Goal: Task Accomplishment & Management: Use online tool/utility

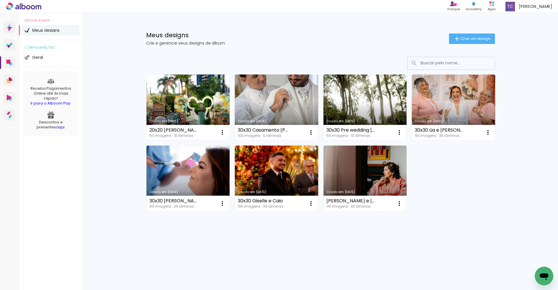
click at [272, 97] on link "Criado em [DATE]" at bounding box center [276, 107] width 83 height 66
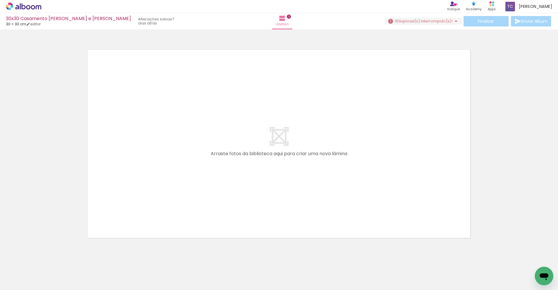
click at [419, 22] on span "upload(s) interrompido(s)!" at bounding box center [427, 21] width 52 height 6
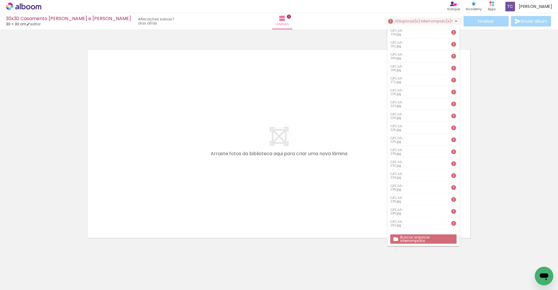
click at [61, 197] on div at bounding box center [279, 136] width 558 height 210
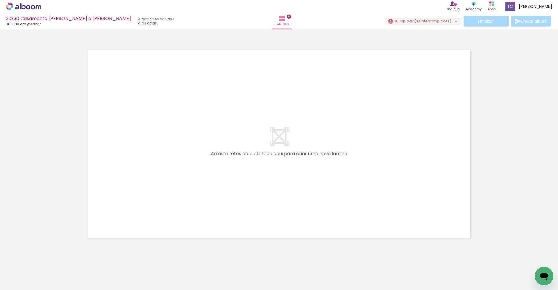
click at [414, 22] on span "upload(s) interrompido(s)!" at bounding box center [427, 21] width 52 height 6
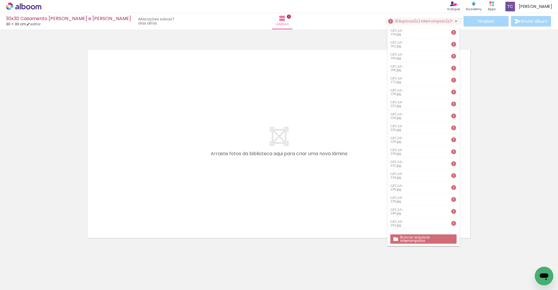
click at [0, 0] on slot "Buscar arquivos interrompidos" at bounding box center [0, 0] width 0 height 0
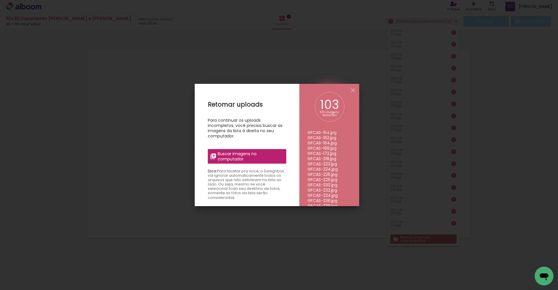
click at [251, 159] on span "Buscar imagens no computador" at bounding box center [250, 156] width 65 height 10
click at [0, 0] on input "file" at bounding box center [0, 0] width 0 height 0
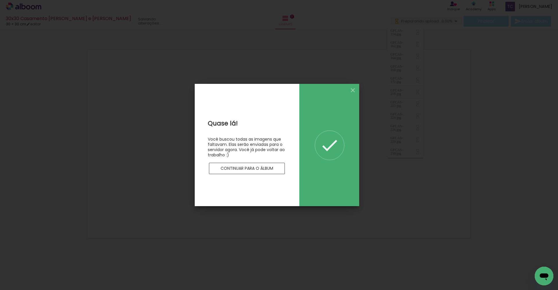
click at [0, 0] on slot "Continuar para o álbum" at bounding box center [0, 0] width 0 height 0
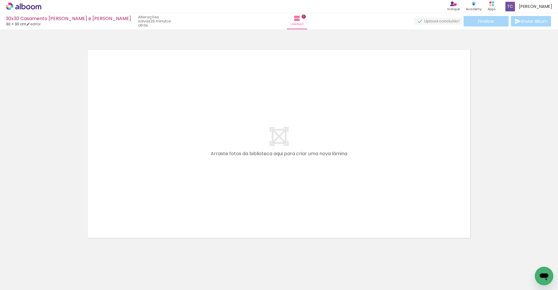
scroll to position [8, 0]
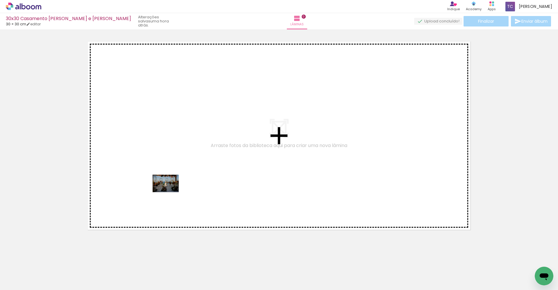
drag, startPoint x: 214, startPoint y: 266, endPoint x: 170, endPoint y: 192, distance: 86.1
click at [170, 192] on quentale-workspace at bounding box center [279, 145] width 558 height 290
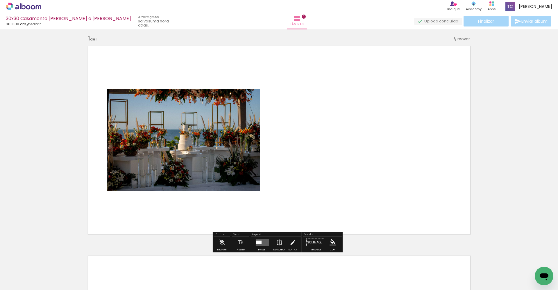
scroll to position [2, 0]
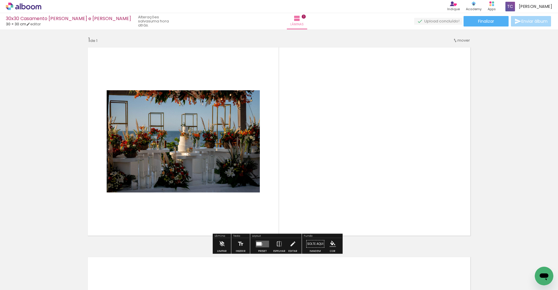
click at [260, 244] on div at bounding box center [259, 243] width 5 height 3
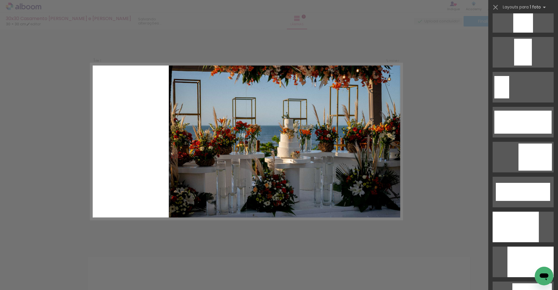
scroll to position [1444, 0]
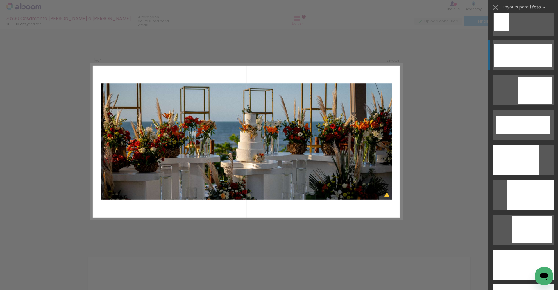
click at [520, 55] on div at bounding box center [523, 55] width 57 height 23
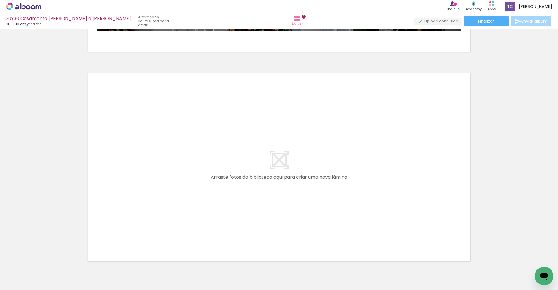
scroll to position [189, 0]
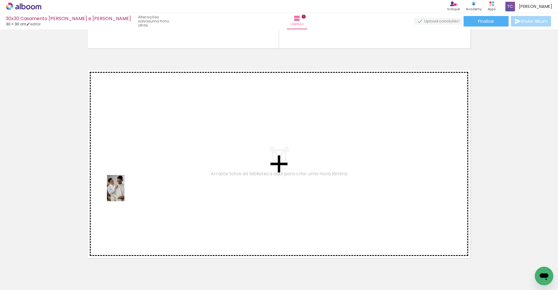
drag, startPoint x: 60, startPoint y: 272, endPoint x: 124, endPoint y: 192, distance: 102.7
click at [124, 192] on quentale-workspace at bounding box center [279, 145] width 558 height 290
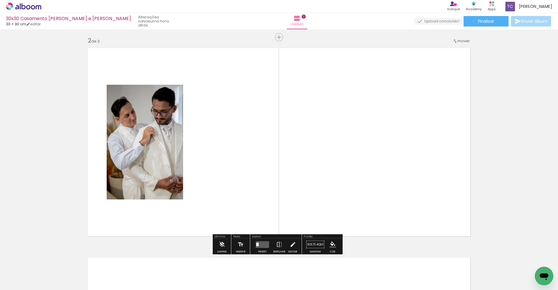
scroll to position [212, 0]
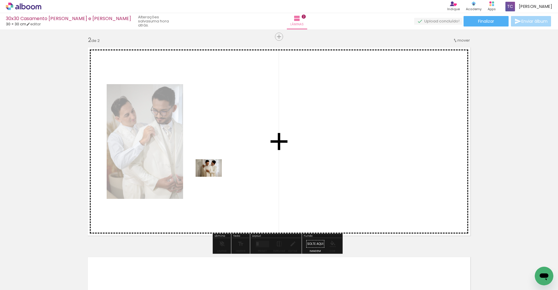
drag, startPoint x: 90, startPoint y: 273, endPoint x: 213, endPoint y: 181, distance: 153.4
click at [213, 176] on quentale-workspace at bounding box center [279, 145] width 558 height 290
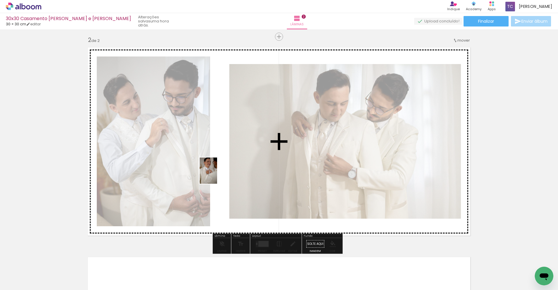
drag, startPoint x: 131, startPoint y: 269, endPoint x: 217, endPoint y: 175, distance: 127.4
click at [217, 175] on quentale-workspace at bounding box center [279, 145] width 558 height 290
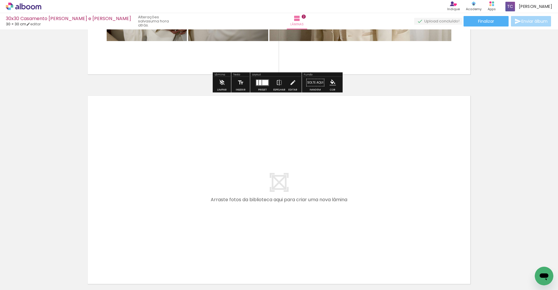
scroll to position [406, 0]
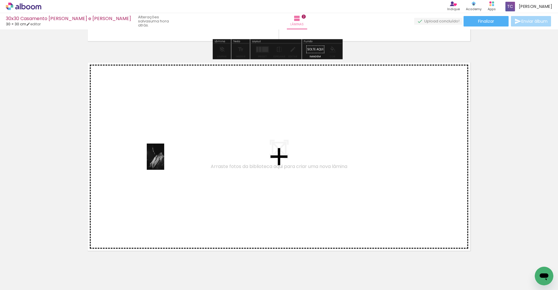
drag, startPoint x: 157, startPoint y: 267, endPoint x: 164, endPoint y: 161, distance: 106.4
click at [164, 161] on quentale-workspace at bounding box center [279, 145] width 558 height 290
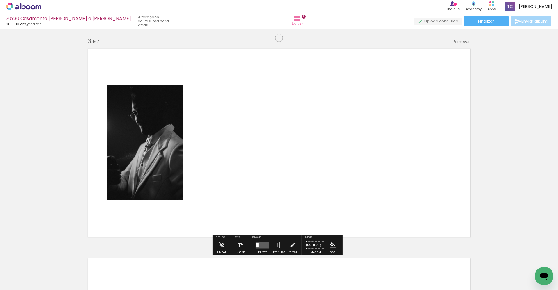
scroll to position [421, 0]
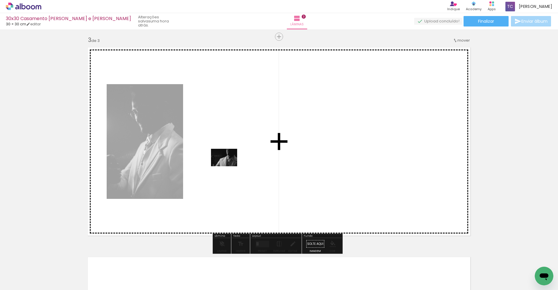
drag, startPoint x: 186, startPoint y: 265, endPoint x: 229, endPoint y: 166, distance: 107.3
click at [229, 166] on quentale-workspace at bounding box center [279, 145] width 558 height 290
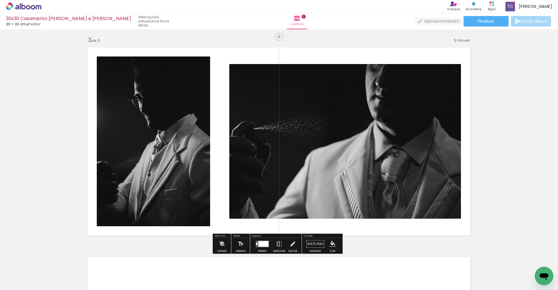
click at [264, 245] on div at bounding box center [264, 244] width 10 height 6
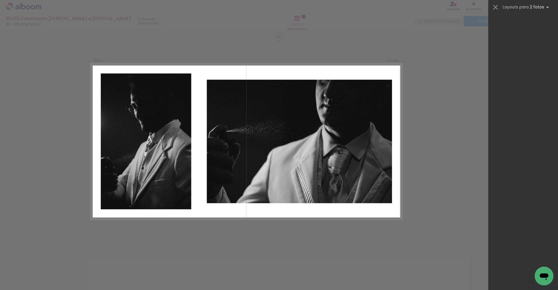
scroll to position [0, 0]
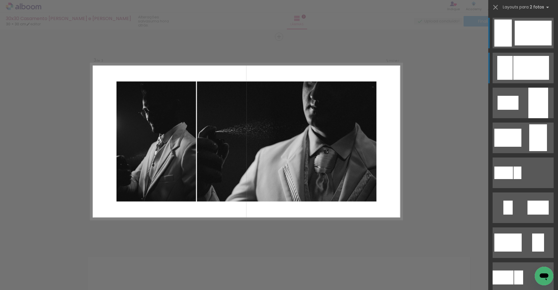
click at [516, 70] on div at bounding box center [532, 68] width 36 height 24
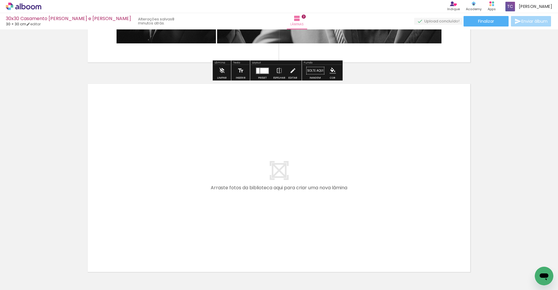
scroll to position [594, 0]
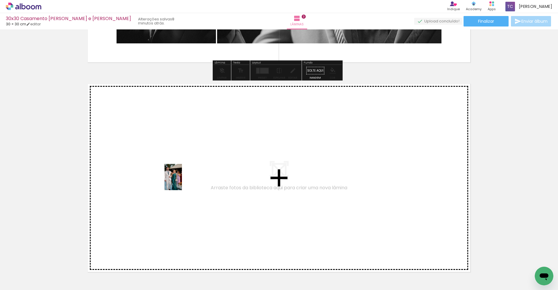
drag, startPoint x: 256, startPoint y: 270, endPoint x: 182, endPoint y: 181, distance: 116.1
click at [182, 181] on quentale-workspace at bounding box center [279, 145] width 558 height 290
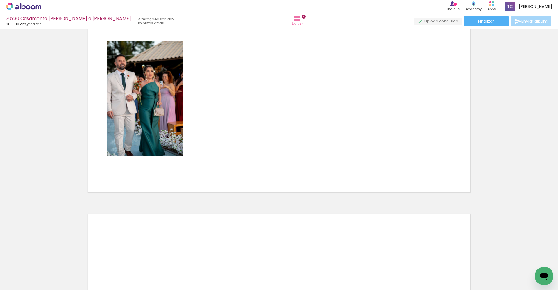
scroll to position [0, 86]
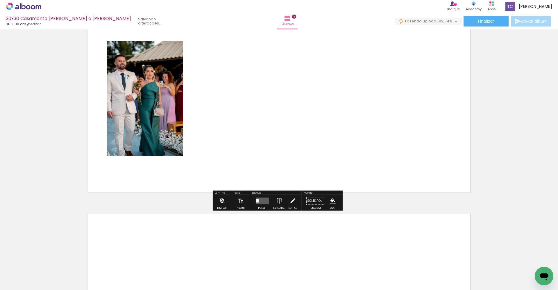
click at [150, 109] on quentale-photo at bounding box center [145, 98] width 76 height 115
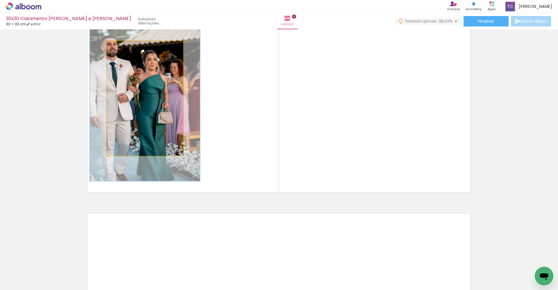
drag, startPoint x: 122, startPoint y: 47, endPoint x: 128, endPoint y: 48, distance: 5.8
click at [128, 48] on div at bounding box center [129, 46] width 5 height 5
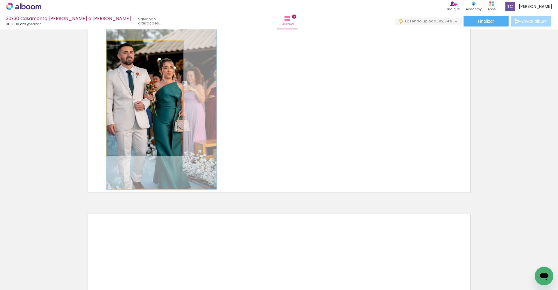
drag, startPoint x: 140, startPoint y: 89, endPoint x: 157, endPoint y: 96, distance: 18.6
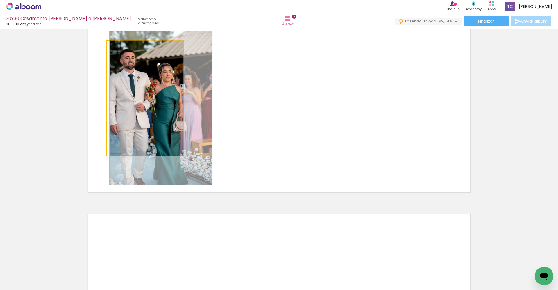
type paper-slider "134"
click at [126, 47] on div at bounding box center [128, 46] width 5 height 5
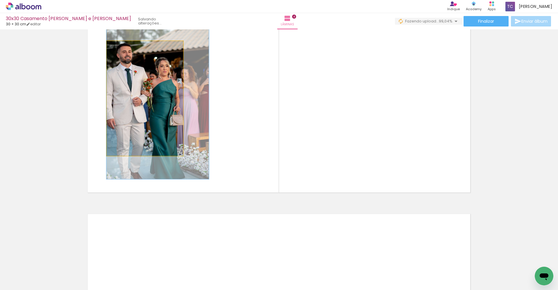
drag, startPoint x: 139, startPoint y: 81, endPoint x: 140, endPoint y: 76, distance: 5.7
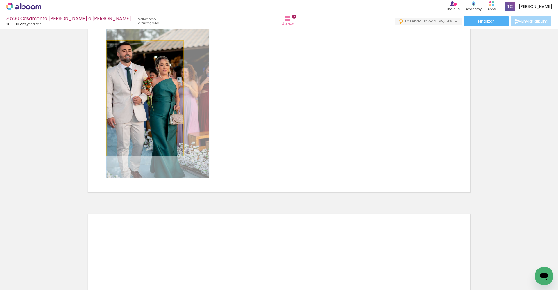
drag, startPoint x: 143, startPoint y: 80, endPoint x: 153, endPoint y: 78, distance: 9.7
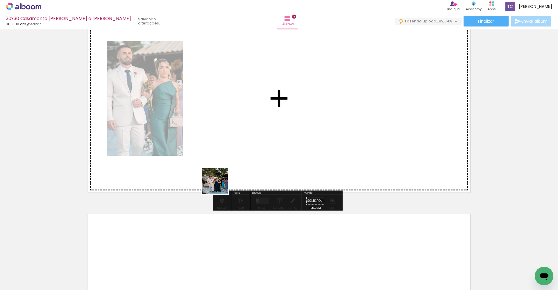
drag, startPoint x: 203, startPoint y: 267, endPoint x: 213, endPoint y: 140, distance: 127.5
click at [213, 140] on quentale-workspace at bounding box center [279, 145] width 558 height 290
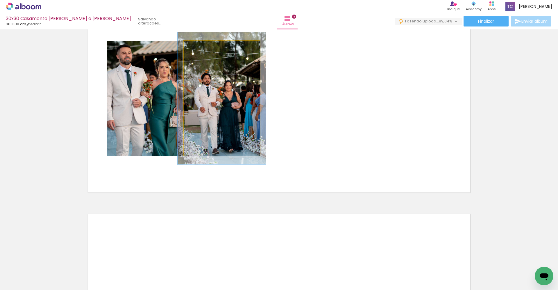
drag, startPoint x: 198, startPoint y: 47, endPoint x: 202, endPoint y: 47, distance: 3.9
type paper-slider "124"
click at [201, 47] on div at bounding box center [200, 46] width 5 height 5
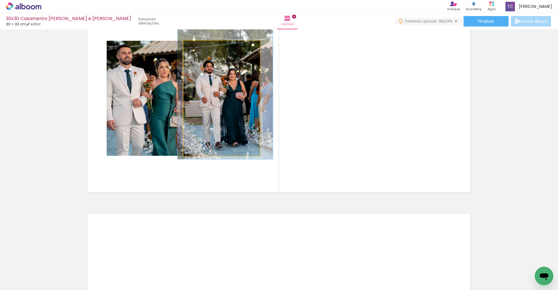
drag, startPoint x: 221, startPoint y: 95, endPoint x: 223, endPoint y: 87, distance: 8.8
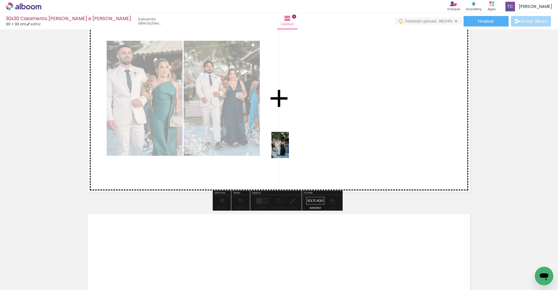
drag, startPoint x: 233, startPoint y: 273, endPoint x: 290, endPoint y: 144, distance: 141.4
click at [290, 144] on quentale-workspace at bounding box center [279, 145] width 558 height 290
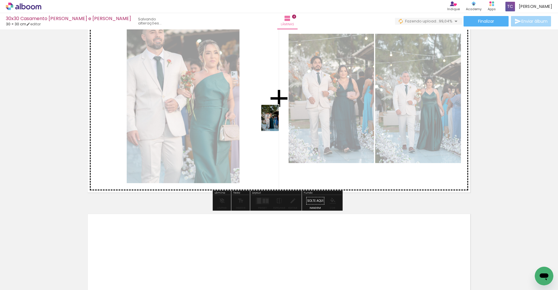
drag, startPoint x: 270, startPoint y: 254, endPoint x: 279, endPoint y: 120, distance: 133.8
click at [279, 120] on quentale-workspace at bounding box center [279, 145] width 558 height 290
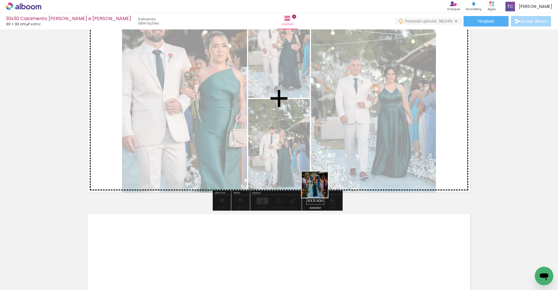
drag, startPoint x: 302, startPoint y: 272, endPoint x: 319, endPoint y: 170, distance: 103.3
click at [319, 170] on quentale-workspace at bounding box center [279, 145] width 558 height 290
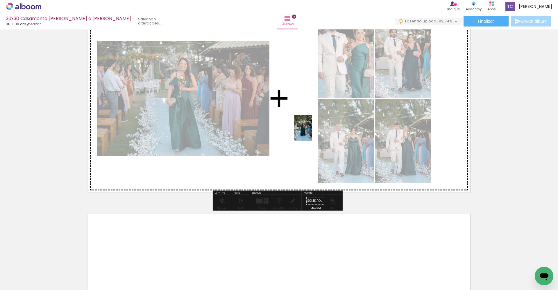
drag, startPoint x: 330, startPoint y: 273, endPoint x: 312, endPoint y: 132, distance: 142.2
click at [312, 132] on quentale-workspace at bounding box center [279, 145] width 558 height 290
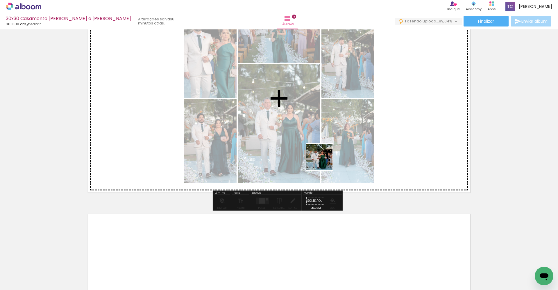
drag, startPoint x: 360, startPoint y: 241, endPoint x: 324, endPoint y: 154, distance: 94.4
click at [316, 140] on quentale-workspace at bounding box center [279, 145] width 558 height 290
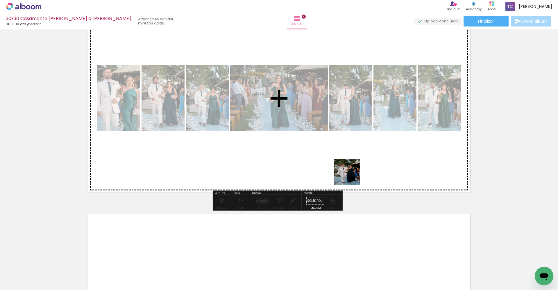
drag, startPoint x: 398, startPoint y: 269, endPoint x: 337, endPoint y: 108, distance: 171.5
click at [330, 104] on quentale-workspace at bounding box center [279, 145] width 558 height 290
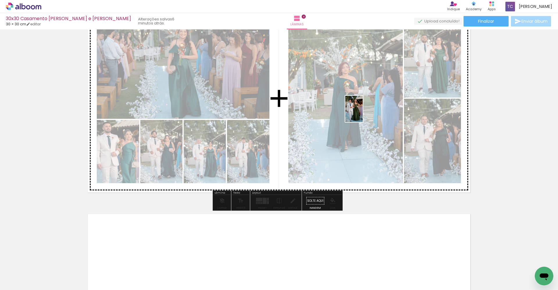
drag, startPoint x: 432, startPoint y: 268, endPoint x: 370, endPoint y: 109, distance: 171.3
click at [361, 98] on quentale-workspace at bounding box center [279, 145] width 558 height 290
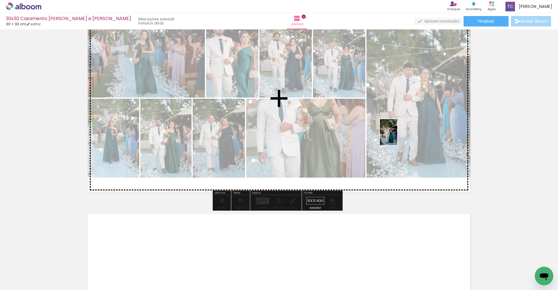
drag, startPoint x: 459, startPoint y: 267, endPoint x: 398, endPoint y: 136, distance: 144.7
click at [398, 136] on quentale-workspace at bounding box center [279, 145] width 558 height 290
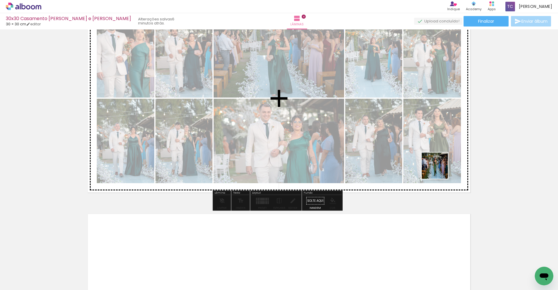
drag, startPoint x: 495, startPoint y: 268, endPoint x: 403, endPoint y: 108, distance: 184.1
click at [403, 109] on quentale-workspace at bounding box center [279, 145] width 558 height 290
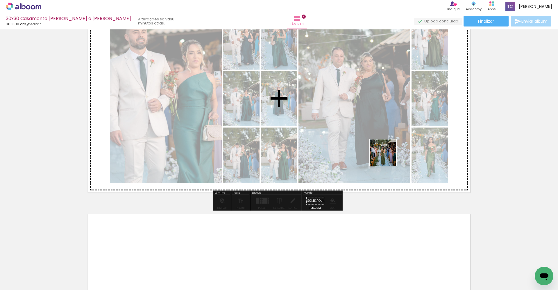
drag, startPoint x: 521, startPoint y: 263, endPoint x: 381, endPoint y: 151, distance: 179.6
click at [381, 151] on quentale-workspace at bounding box center [279, 145] width 558 height 290
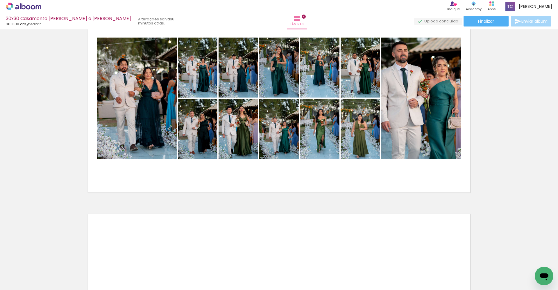
scroll to position [0, 392]
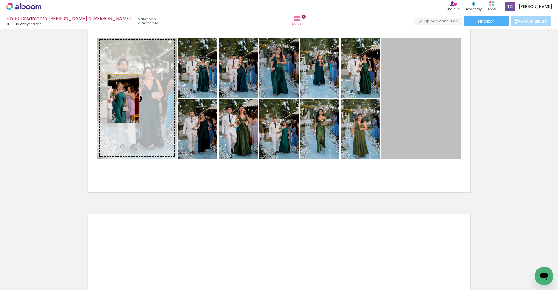
drag, startPoint x: 421, startPoint y: 107, endPoint x: 121, endPoint y: 99, distance: 300.3
click at [0, 0] on slot at bounding box center [0, 0] width 0 height 0
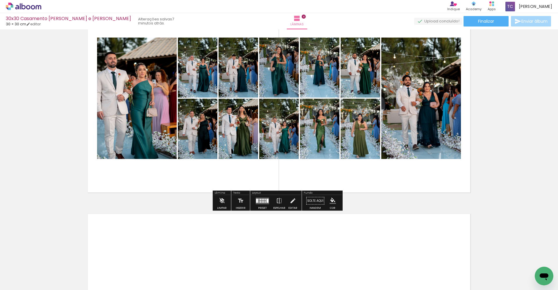
click at [261, 200] on quentale-layouter at bounding box center [262, 200] width 13 height 7
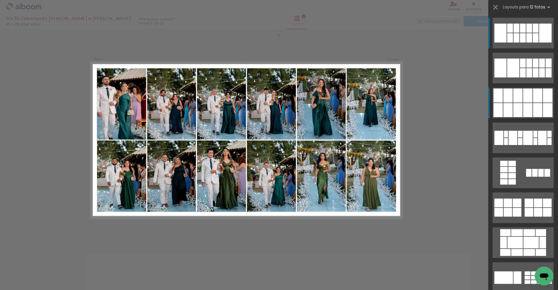
scroll to position [631, 0]
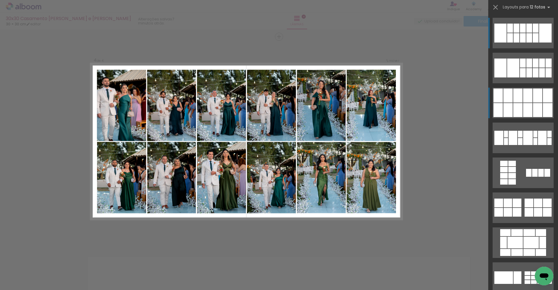
click at [524, 107] on div at bounding box center [527, 110] width 9 height 14
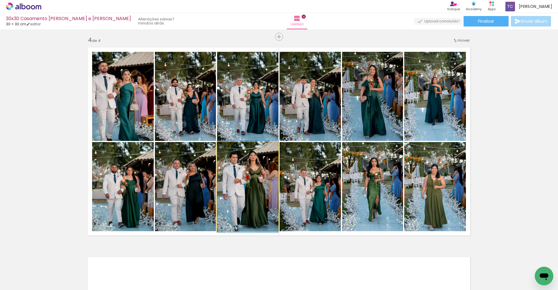
click at [248, 189] on quentale-photo at bounding box center [247, 186] width 61 height 89
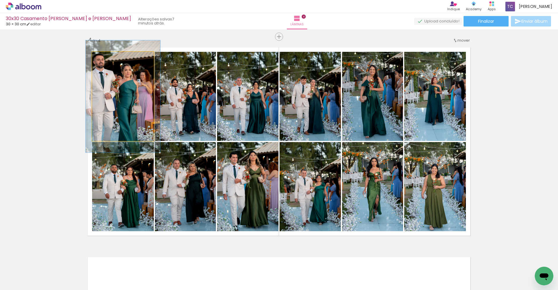
drag, startPoint x: 106, startPoint y: 58, endPoint x: 112, endPoint y: 58, distance: 5.6
type paper-slider "124"
click at [111, 58] on div at bounding box center [110, 57] width 9 height 9
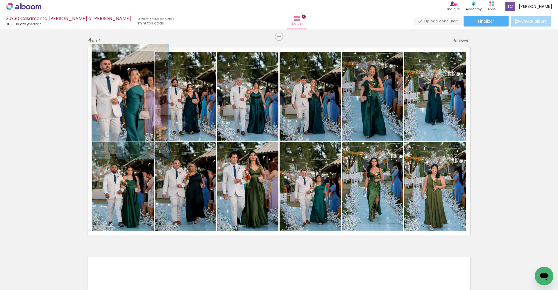
drag, startPoint x: 115, startPoint y: 83, endPoint x: 126, endPoint y: 87, distance: 12.2
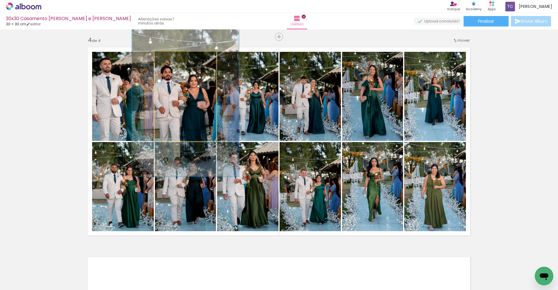
drag, startPoint x: 165, startPoint y: 56, endPoint x: 181, endPoint y: 61, distance: 16.8
click at [181, 61] on div at bounding box center [183, 57] width 9 height 9
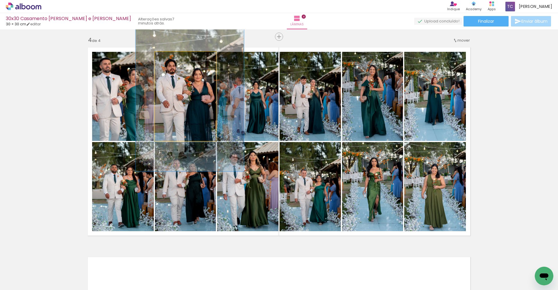
drag, startPoint x: 174, startPoint y: 100, endPoint x: 178, endPoint y: 95, distance: 7.3
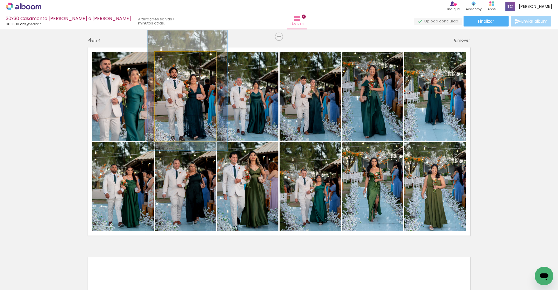
drag, startPoint x: 181, startPoint y: 58, endPoint x: 172, endPoint y: 60, distance: 9.0
click at [173, 60] on div at bounding box center [175, 57] width 5 height 5
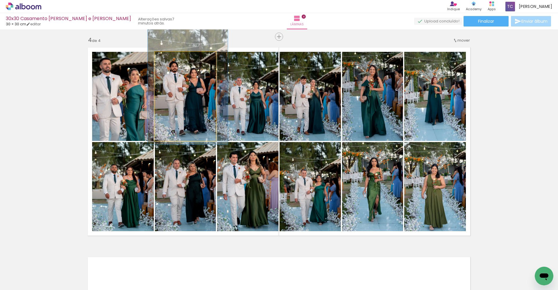
drag, startPoint x: 177, startPoint y: 90, endPoint x: 177, endPoint y: 84, distance: 6.1
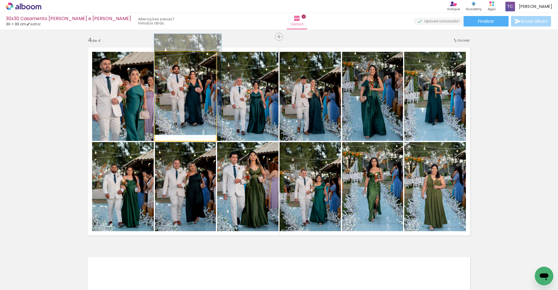
type paper-slider "110"
click at [168, 57] on div at bounding box center [170, 57] width 5 height 5
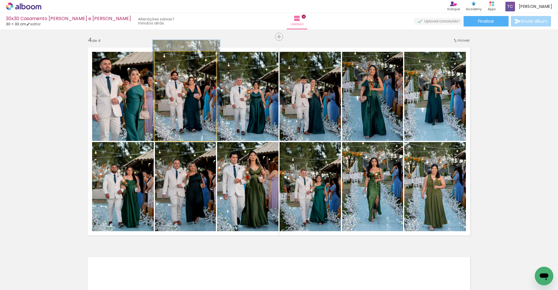
drag, startPoint x: 188, startPoint y: 91, endPoint x: 187, endPoint y: 96, distance: 4.9
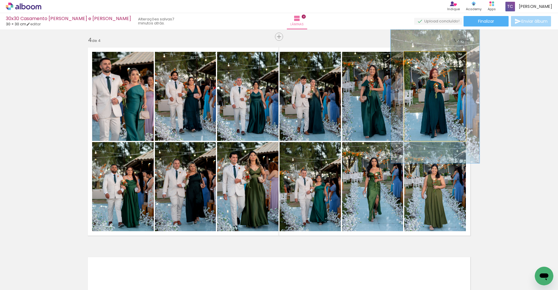
drag, startPoint x: 418, startPoint y: 60, endPoint x: 426, endPoint y: 62, distance: 8.9
type paper-slider "144"
click at [426, 62] on div at bounding box center [427, 57] width 9 height 9
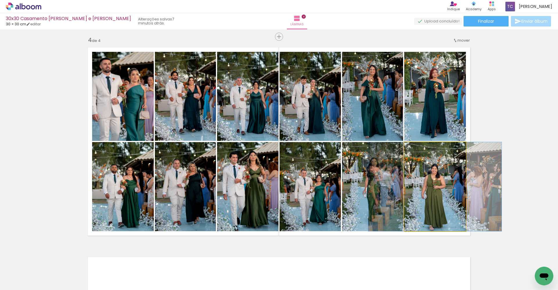
click at [418, 149] on div at bounding box center [418, 147] width 9 height 9
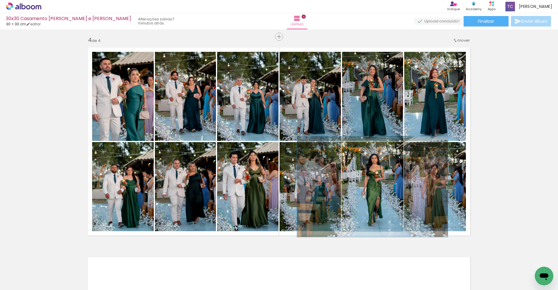
type paper-slider "113"
click at [356, 148] on div at bounding box center [358, 147] width 5 height 5
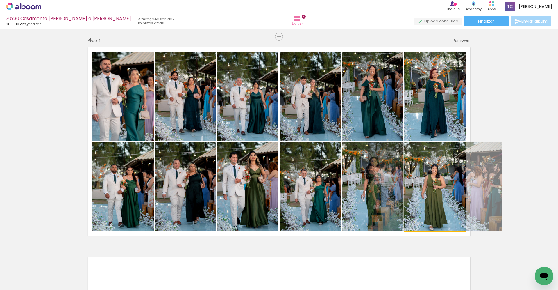
drag, startPoint x: 429, startPoint y: 170, endPoint x: 429, endPoint y: 166, distance: 3.5
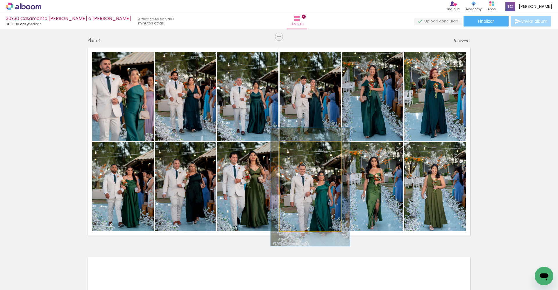
drag, startPoint x: 293, startPoint y: 149, endPoint x: 299, endPoint y: 149, distance: 6.2
type paper-slider "129"
click at [299, 149] on div at bounding box center [299, 147] width 9 height 9
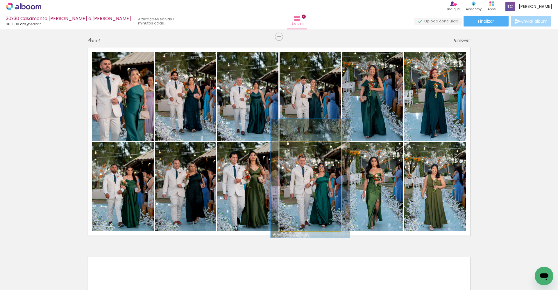
drag, startPoint x: 303, startPoint y: 185, endPoint x: 303, endPoint y: 177, distance: 8.4
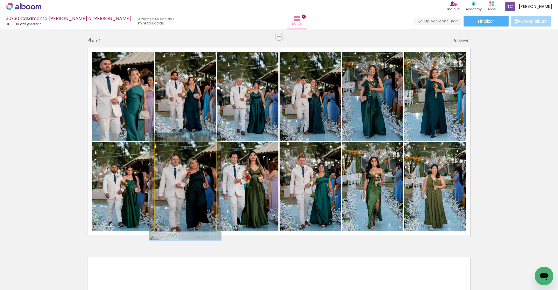
type paper-slider "117"
click at [170, 147] on div at bounding box center [172, 147] width 5 height 5
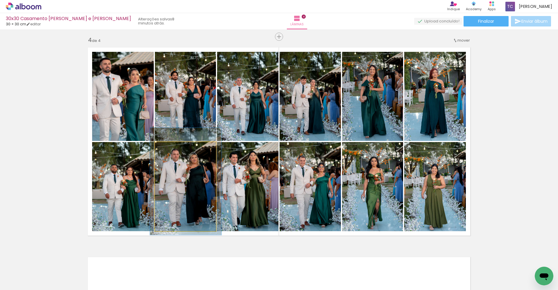
click at [170, 148] on div at bounding box center [172, 147] width 5 height 5
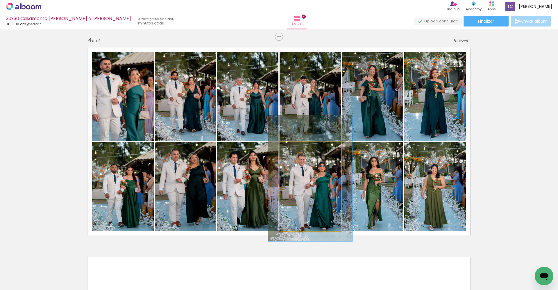
type paper-slider "138"
click at [302, 148] on div at bounding box center [301, 147] width 9 height 9
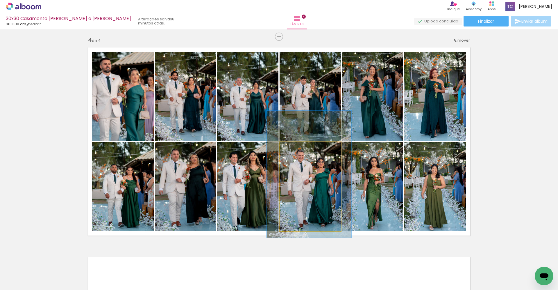
drag, startPoint x: 306, startPoint y: 170, endPoint x: 305, endPoint y: 166, distance: 4.2
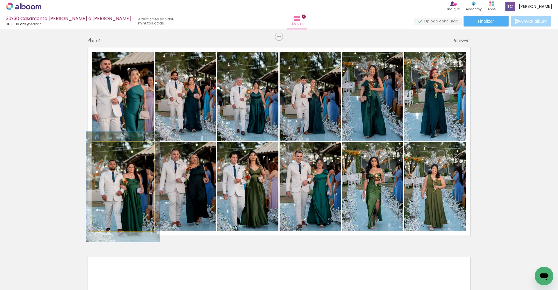
drag, startPoint x: 104, startPoint y: 148, endPoint x: 108, endPoint y: 147, distance: 3.9
type paper-slider "119"
click at [108, 147] on div at bounding box center [109, 147] width 5 height 5
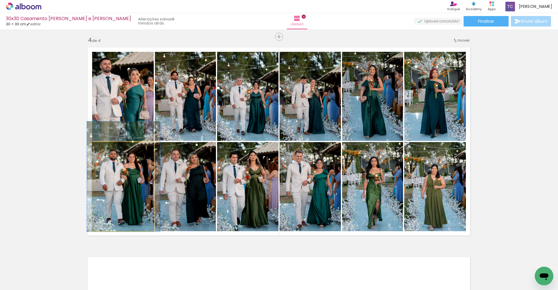
drag, startPoint x: 115, startPoint y: 175, endPoint x: 115, endPoint y: 165, distance: 10.2
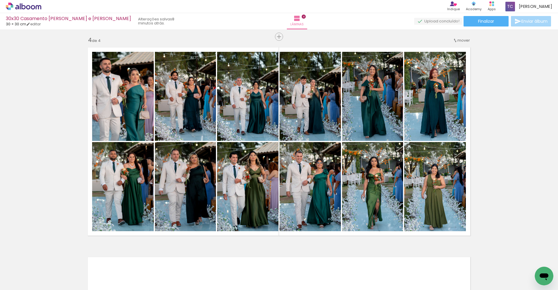
scroll to position [0, 2879]
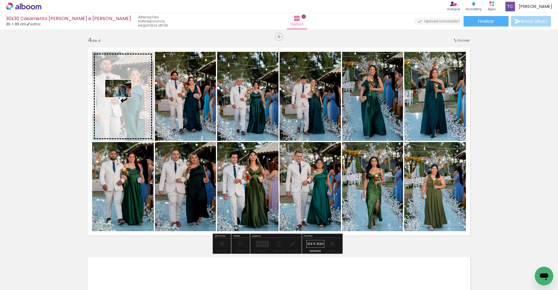
drag, startPoint x: 530, startPoint y: 267, endPoint x: 123, endPoint y: 97, distance: 440.9
click at [123, 97] on quentale-workspace at bounding box center [279, 145] width 558 height 290
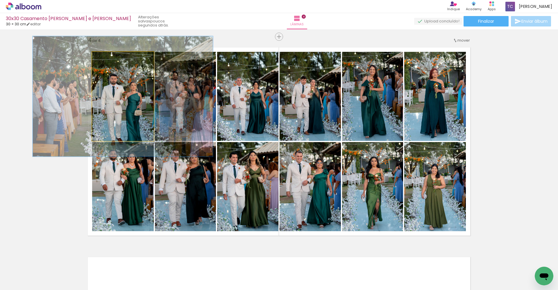
drag, startPoint x: 105, startPoint y: 56, endPoint x: 112, endPoint y: 56, distance: 7.3
click at [112, 56] on div at bounding box center [112, 57] width 9 height 9
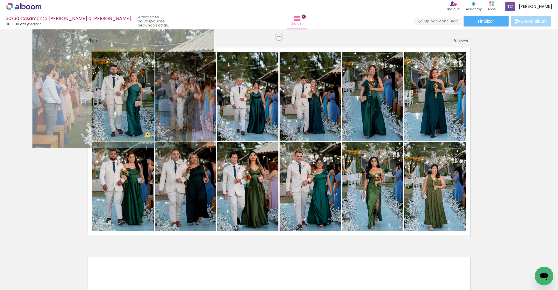
drag, startPoint x: 116, startPoint y: 85, endPoint x: 116, endPoint y: 77, distance: 7.3
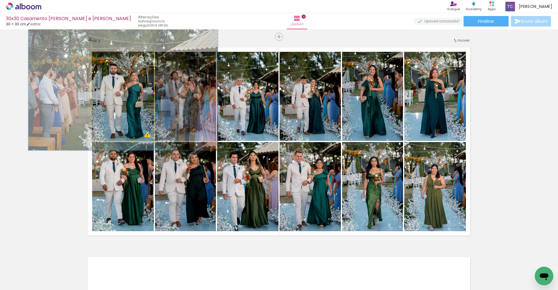
type paper-slider "142"
click at [113, 59] on div at bounding box center [115, 57] width 5 height 5
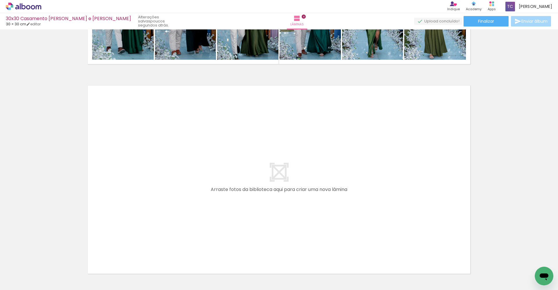
scroll to position [0, 445]
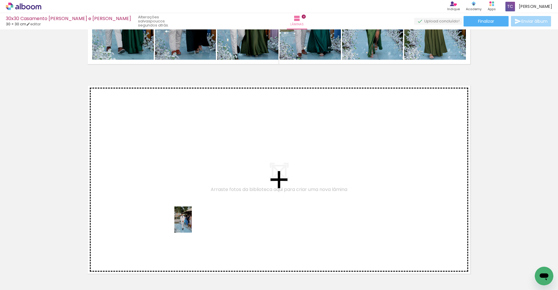
drag, startPoint x: 200, startPoint y: 272, endPoint x: 192, endPoint y: 224, distance: 49.2
click at [192, 224] on quentale-workspace at bounding box center [279, 145] width 558 height 290
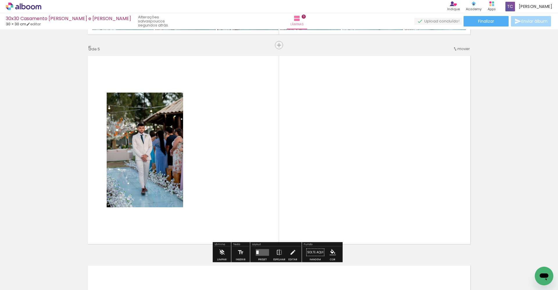
scroll to position [840, 0]
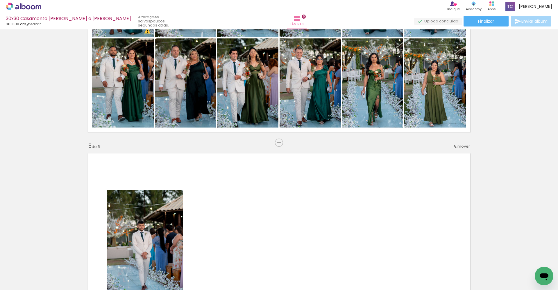
scroll to position [736, 0]
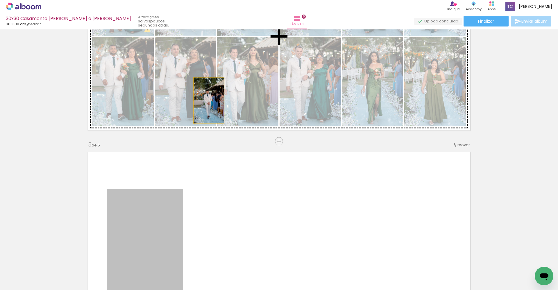
drag, startPoint x: 172, startPoint y: 209, endPoint x: 207, endPoint y: 101, distance: 113.7
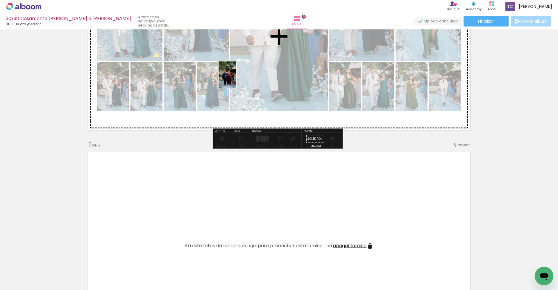
drag, startPoint x: 236, startPoint y: 277, endPoint x: 236, endPoint y: 74, distance: 203.0
click at [236, 74] on quentale-workspace at bounding box center [279, 145] width 558 height 290
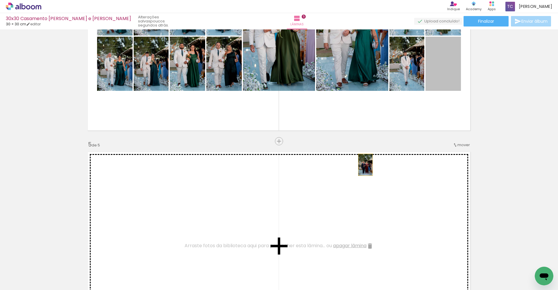
drag, startPoint x: 441, startPoint y: 64, endPoint x: 362, endPoint y: 165, distance: 128.4
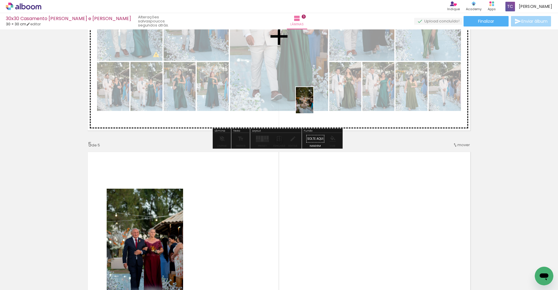
drag, startPoint x: 262, startPoint y: 277, endPoint x: 314, endPoint y: 104, distance: 180.1
click at [314, 104] on quentale-workspace at bounding box center [279, 145] width 558 height 290
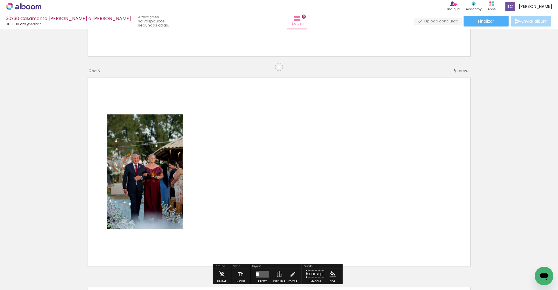
scroll to position [812, 0]
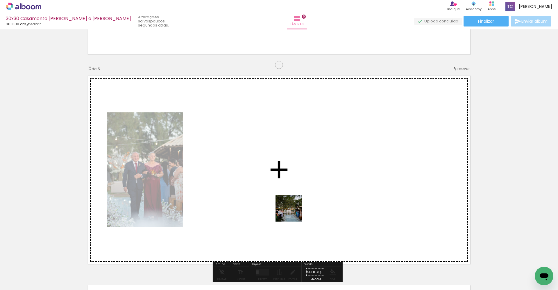
drag, startPoint x: 297, startPoint y: 268, endPoint x: 293, endPoint y: 210, distance: 58.3
click at [293, 210] on quentale-workspace at bounding box center [279, 145] width 558 height 290
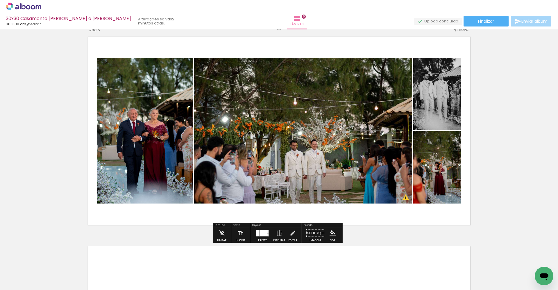
scroll to position [851, 0]
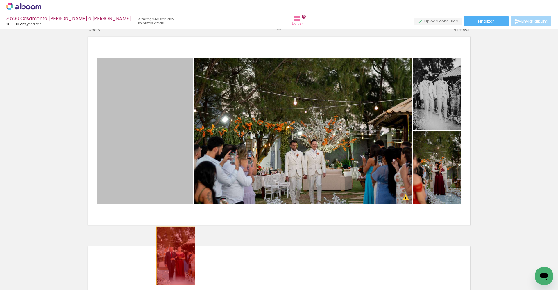
drag, startPoint x: 149, startPoint y: 128, endPoint x: 173, endPoint y: 258, distance: 131.9
click at [173, 258] on quentale-workspace at bounding box center [279, 145] width 558 height 290
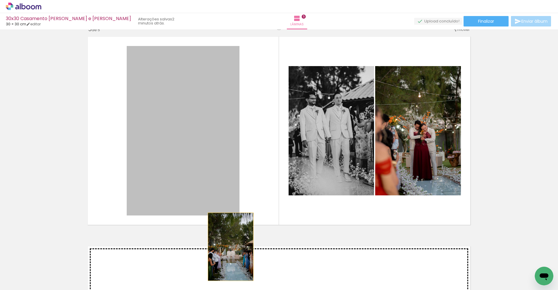
drag, startPoint x: 211, startPoint y: 135, endPoint x: 260, endPoint y: 222, distance: 99.6
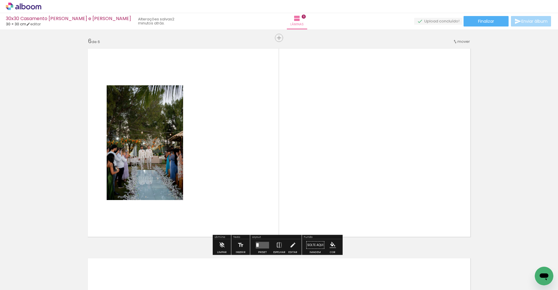
scroll to position [1048, 0]
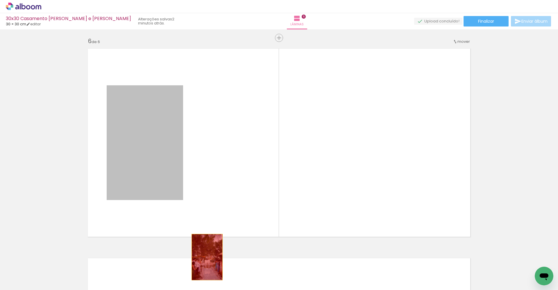
drag, startPoint x: 146, startPoint y: 148, endPoint x: 205, endPoint y: 257, distance: 123.9
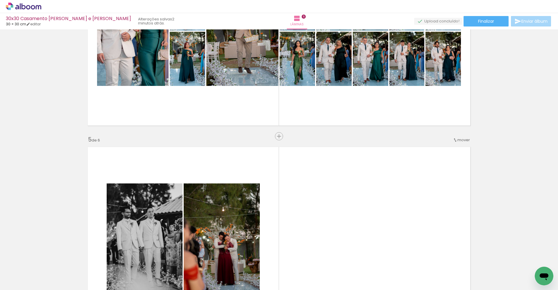
scroll to position [775, 0]
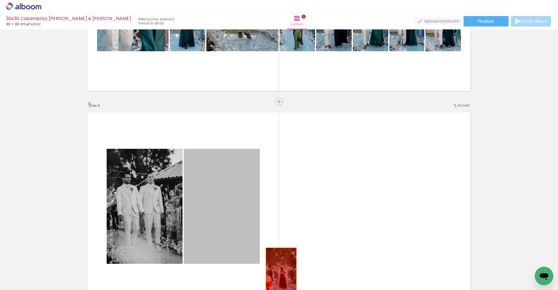
drag, startPoint x: 228, startPoint y: 200, endPoint x: 279, endPoint y: 272, distance: 88.1
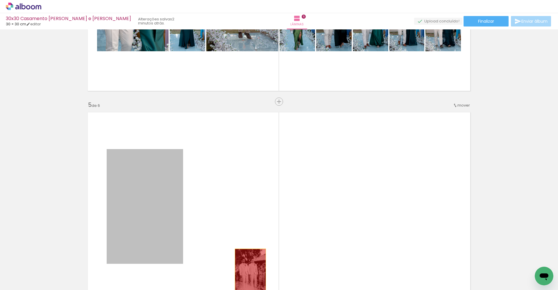
drag, startPoint x: 163, startPoint y: 204, endPoint x: 248, endPoint y: 272, distance: 108.9
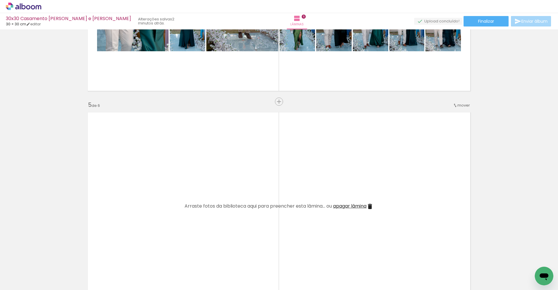
scroll to position [0, 496]
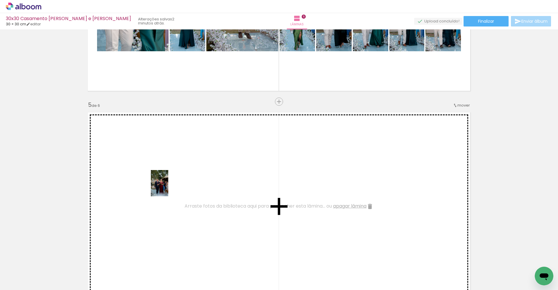
drag, startPoint x: 181, startPoint y: 269, endPoint x: 168, endPoint y: 187, distance: 82.8
click at [168, 187] on quentale-workspace at bounding box center [279, 145] width 558 height 290
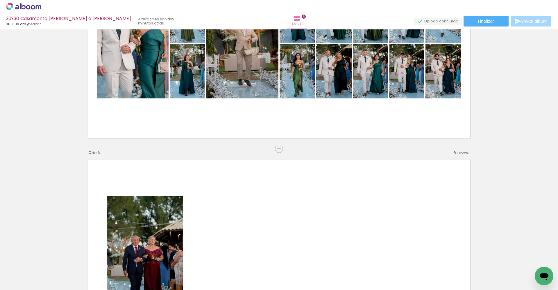
scroll to position [740, 0]
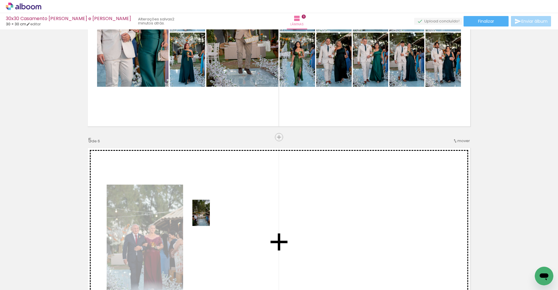
drag, startPoint x: 250, startPoint y: 272, endPoint x: 210, endPoint y: 217, distance: 68.5
click at [210, 217] on quentale-workspace at bounding box center [279, 145] width 558 height 290
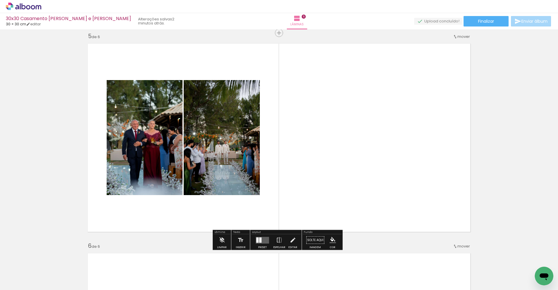
scroll to position [844, 0]
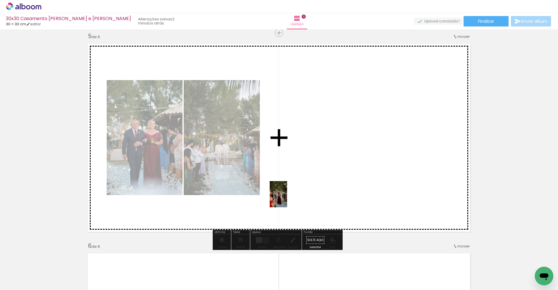
drag, startPoint x: 283, startPoint y: 278, endPoint x: 287, endPoint y: 198, distance: 79.5
click at [287, 198] on quentale-workspace at bounding box center [279, 145] width 558 height 290
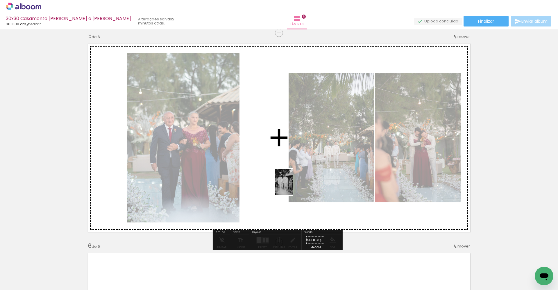
drag, startPoint x: 308, startPoint y: 270, endPoint x: 293, endPoint y: 186, distance: 84.9
click at [293, 186] on quentale-workspace at bounding box center [279, 145] width 558 height 290
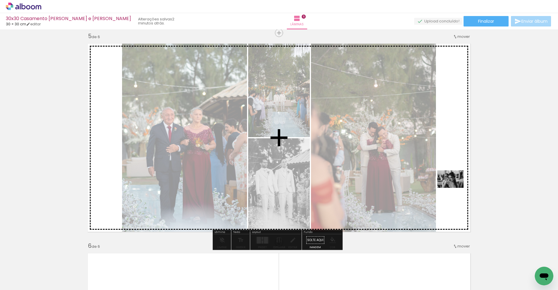
drag, startPoint x: 350, startPoint y: 272, endPoint x: 455, endPoint y: 188, distance: 134.3
click at [455, 188] on quentale-workspace at bounding box center [279, 145] width 558 height 290
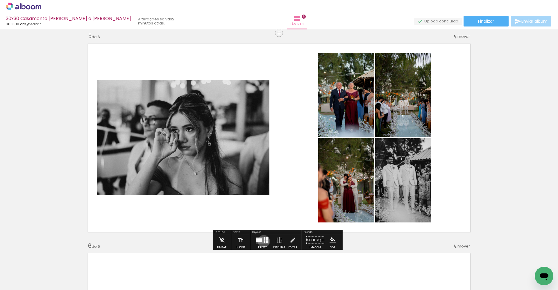
click at [264, 241] on div at bounding box center [264, 241] width 1 height 3
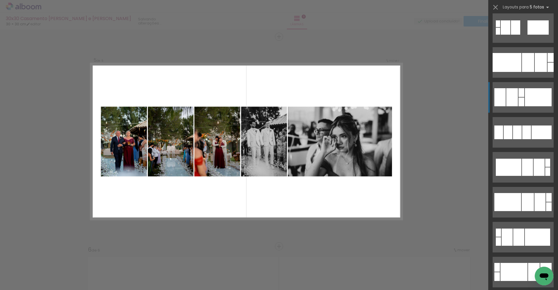
scroll to position [727, 0]
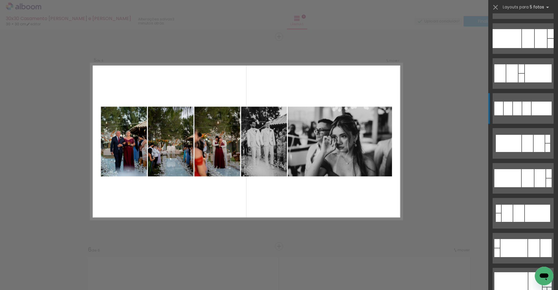
click at [526, 110] on div at bounding box center [527, 108] width 9 height 14
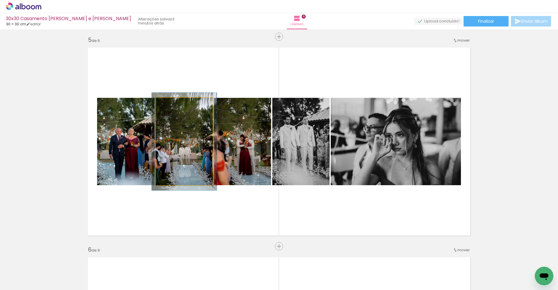
type paper-slider "112"
click at [170, 104] on div at bounding box center [171, 103] width 5 height 5
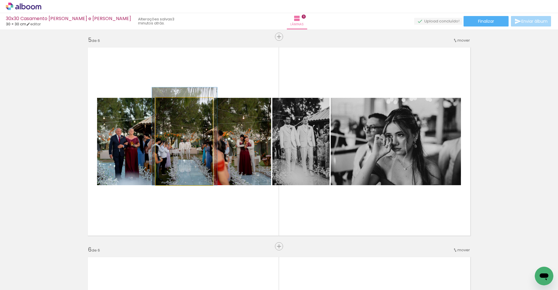
drag, startPoint x: 186, startPoint y: 136, endPoint x: 186, endPoint y: 131, distance: 5.2
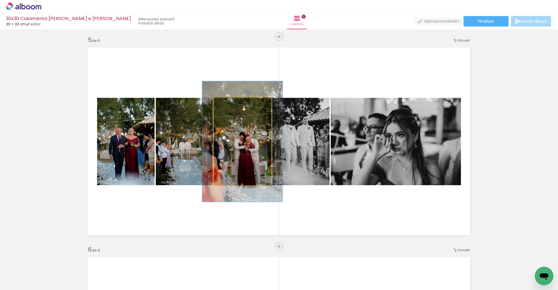
drag, startPoint x: 225, startPoint y: 104, endPoint x: 233, endPoint y: 105, distance: 8.3
type paper-slider "141"
click at [233, 105] on div at bounding box center [235, 103] width 5 height 5
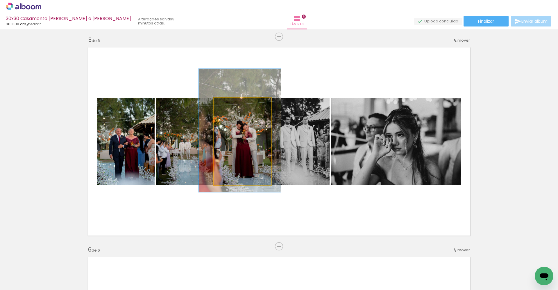
drag, startPoint x: 242, startPoint y: 142, endPoint x: 240, endPoint y: 131, distance: 11.4
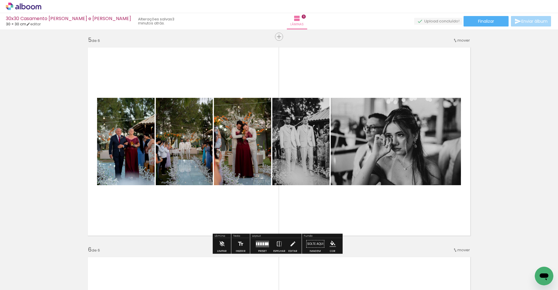
click at [393, 201] on quentale-layouter at bounding box center [279, 141] width 390 height 195
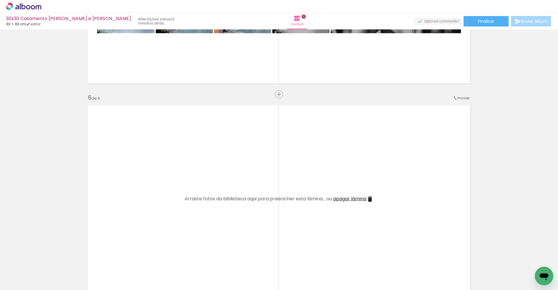
scroll to position [1012, 0]
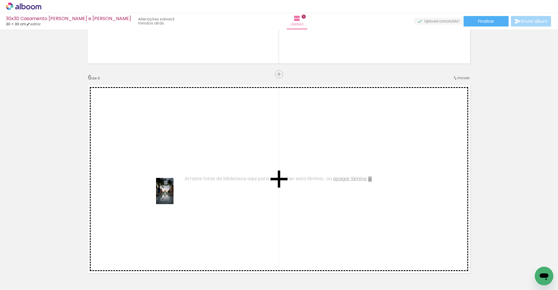
drag, startPoint x: 378, startPoint y: 271, endPoint x: 174, endPoint y: 195, distance: 217.8
click at [174, 195] on quentale-workspace at bounding box center [279, 145] width 558 height 290
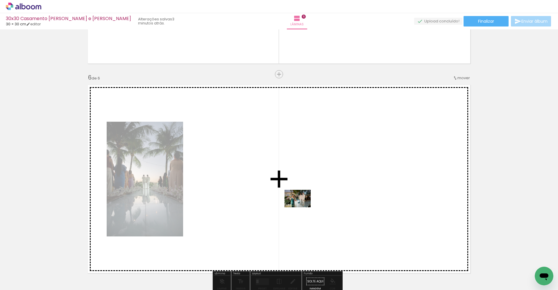
drag, startPoint x: 409, startPoint y: 271, endPoint x: 302, endPoint y: 207, distance: 124.4
click at [302, 207] on quentale-workspace at bounding box center [279, 145] width 558 height 290
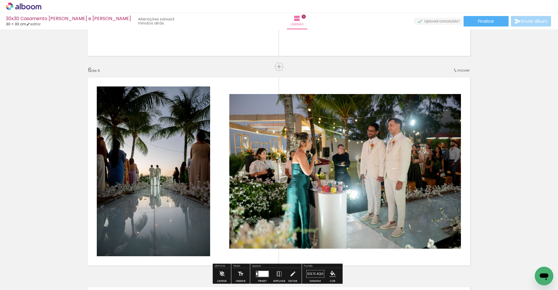
scroll to position [1056, 0]
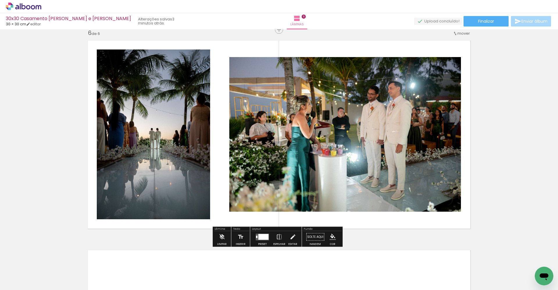
click at [264, 237] on div at bounding box center [264, 237] width 10 height 6
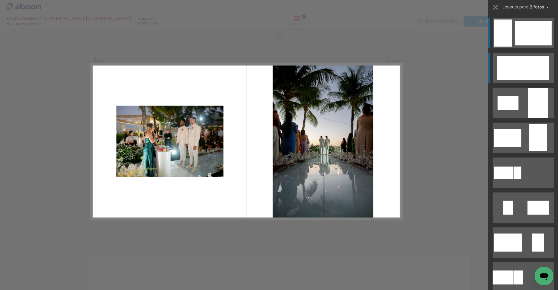
scroll to position [1049, 0]
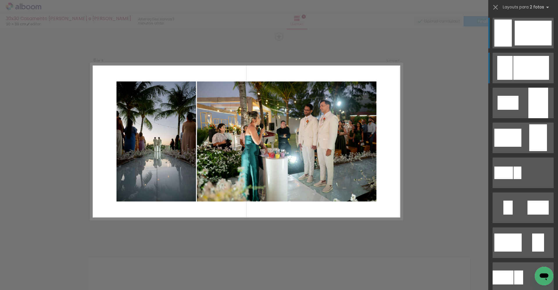
click at [506, 70] on div at bounding box center [505, 68] width 15 height 24
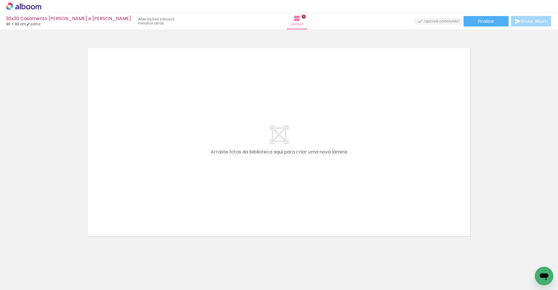
scroll to position [0, 816]
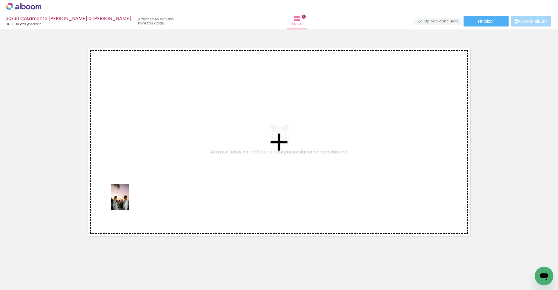
drag, startPoint x: 127, startPoint y: 273, endPoint x: 130, endPoint y: 196, distance: 76.8
click at [130, 196] on quentale-workspace at bounding box center [279, 145] width 558 height 290
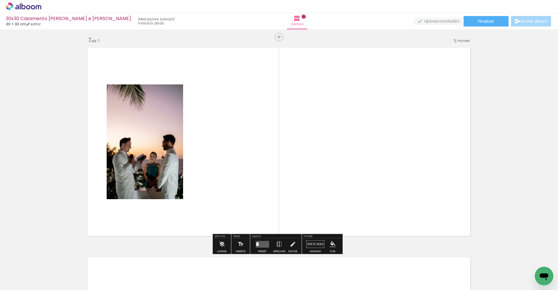
scroll to position [1259, 0]
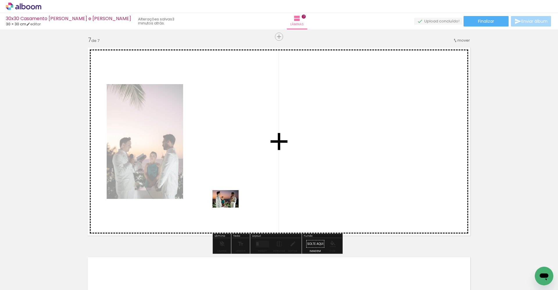
drag, startPoint x: 160, startPoint y: 273, endPoint x: 232, endPoint y: 200, distance: 102.8
click at [232, 200] on quentale-workspace at bounding box center [279, 145] width 558 height 290
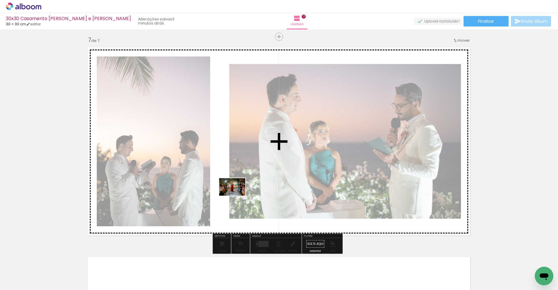
drag, startPoint x: 220, startPoint y: 245, endPoint x: 237, endPoint y: 195, distance: 52.5
click at [237, 195] on quentale-workspace at bounding box center [279, 145] width 558 height 290
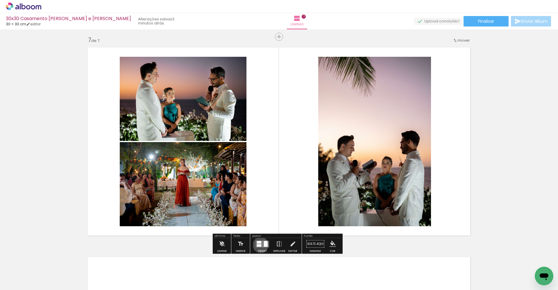
click at [259, 245] on div at bounding box center [259, 245] width 4 height 3
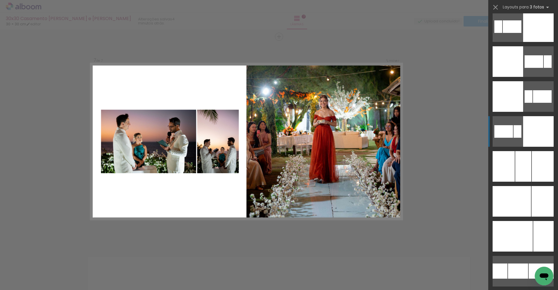
scroll to position [1366, 0]
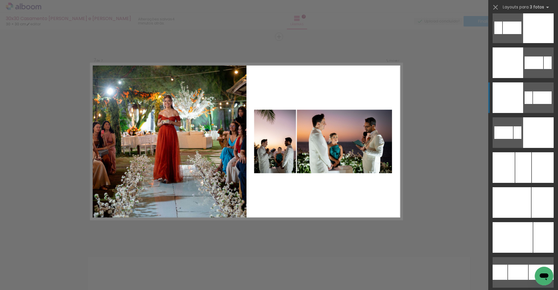
click at [513, 101] on div at bounding box center [508, 97] width 31 height 31
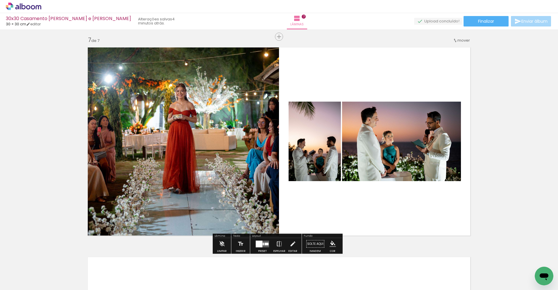
click at [279, 245] on iron-icon at bounding box center [279, 244] width 6 height 12
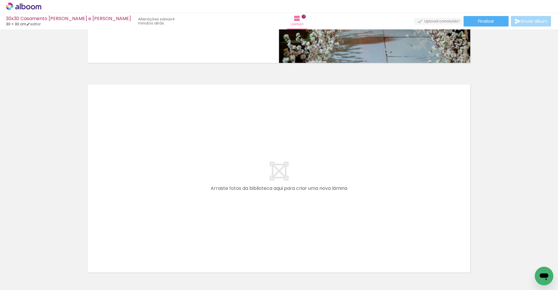
scroll to position [1431, 0]
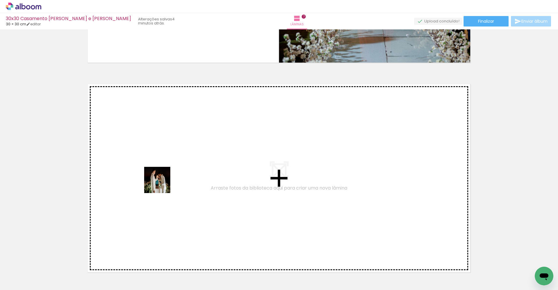
drag, startPoint x: 225, startPoint y: 273, endPoint x: 153, endPoint y: 168, distance: 127.2
click at [153, 168] on quentale-workspace at bounding box center [279, 145] width 558 height 290
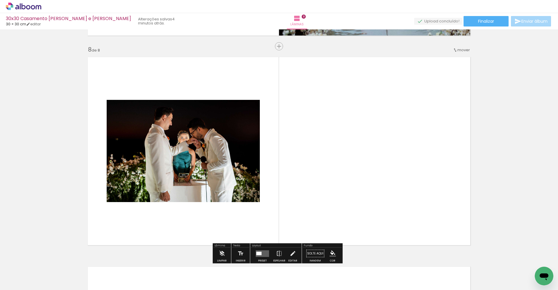
scroll to position [1468, 0]
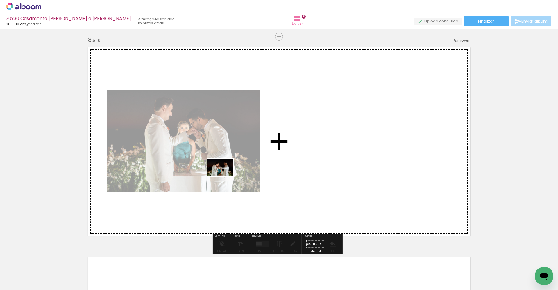
drag, startPoint x: 254, startPoint y: 271, endPoint x: 225, endPoint y: 176, distance: 99.5
click at [225, 176] on quentale-workspace at bounding box center [279, 145] width 558 height 290
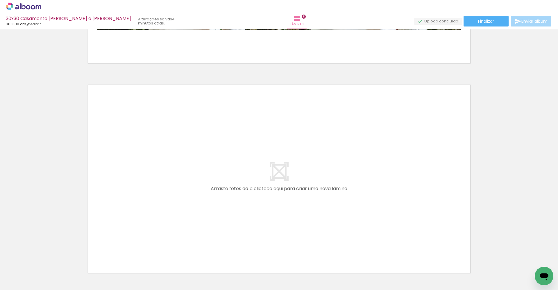
scroll to position [1647, 0]
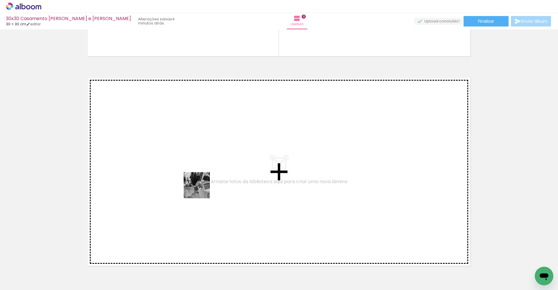
drag, startPoint x: 286, startPoint y: 273, endPoint x: 192, endPoint y: 180, distance: 131.8
click at [192, 180] on quentale-workspace at bounding box center [279, 145] width 558 height 290
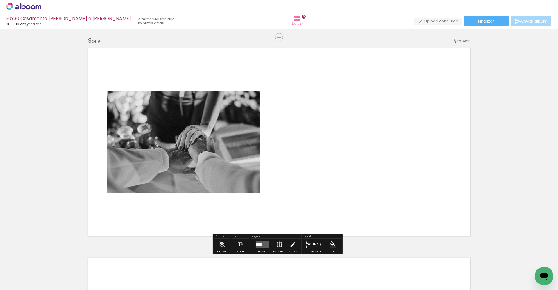
scroll to position [1678, 0]
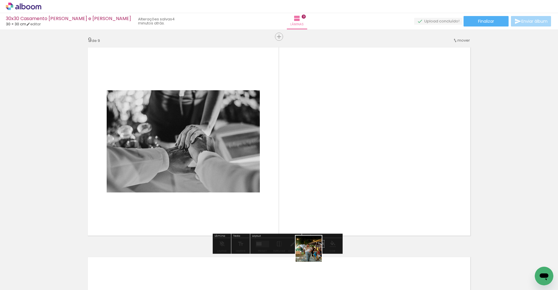
drag, startPoint x: 319, startPoint y: 270, endPoint x: 300, endPoint y: 195, distance: 77.5
click at [298, 196] on quentale-workspace at bounding box center [279, 145] width 558 height 290
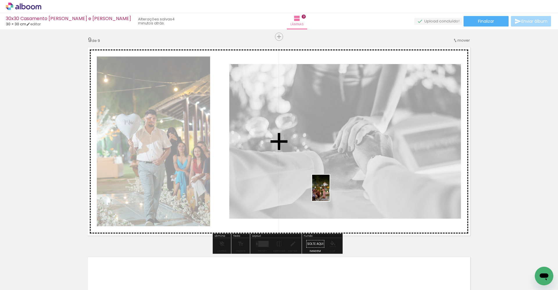
drag, startPoint x: 353, startPoint y: 272, endPoint x: 330, endPoint y: 192, distance: 83.4
click at [330, 192] on quentale-workspace at bounding box center [279, 145] width 558 height 290
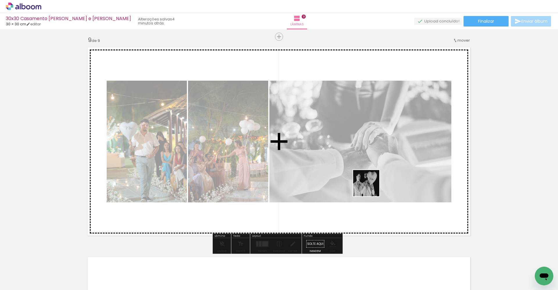
drag, startPoint x: 382, startPoint y: 264, endPoint x: 371, endPoint y: 187, distance: 77.9
click at [371, 187] on quentale-workspace at bounding box center [279, 145] width 558 height 290
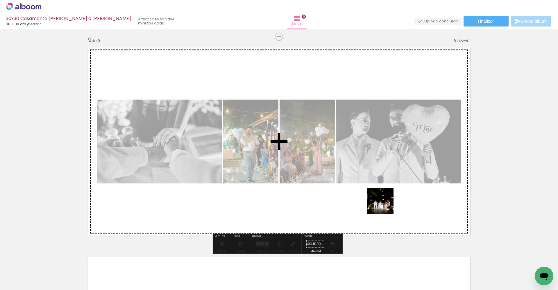
drag, startPoint x: 414, startPoint y: 268, endPoint x: 380, endPoint y: 190, distance: 84.4
click at [380, 190] on quentale-workspace at bounding box center [279, 145] width 558 height 290
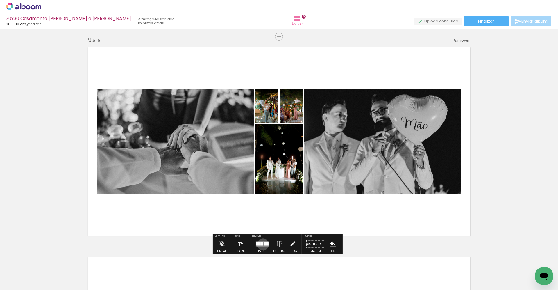
click at [262, 244] on quentale-layouter at bounding box center [262, 243] width 13 height 7
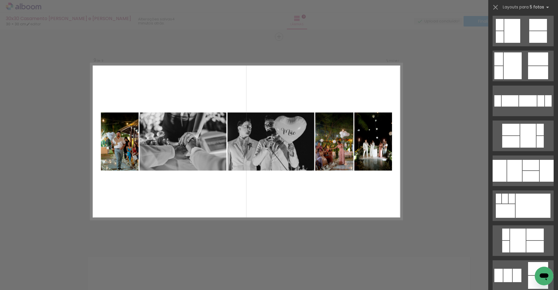
scroll to position [387, 0]
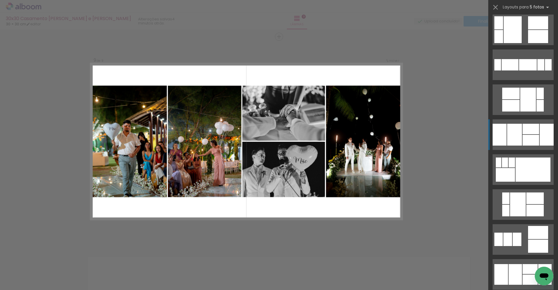
click at [525, 136] on div at bounding box center [531, 140] width 17 height 11
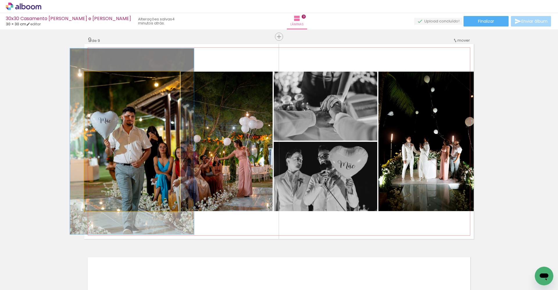
drag, startPoint x: 96, startPoint y: 78, endPoint x: 104, endPoint y: 79, distance: 7.6
type paper-slider "139"
click at [103, 79] on div at bounding box center [103, 77] width 5 height 5
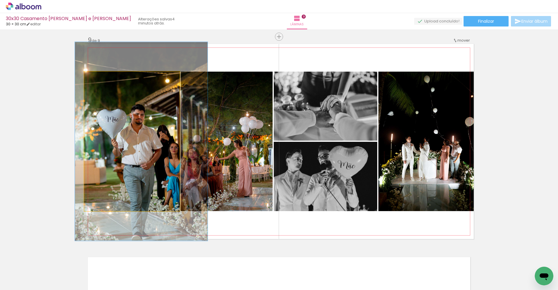
drag, startPoint x: 123, startPoint y: 117, endPoint x: 130, endPoint y: 117, distance: 7.0
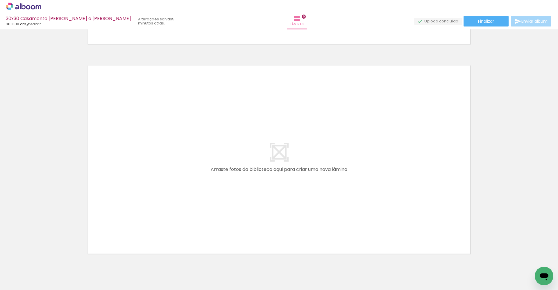
scroll to position [1873, 0]
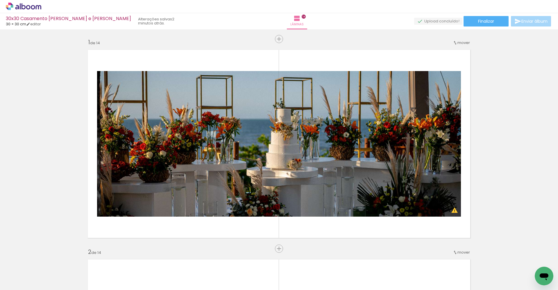
scroll to position [0, 1561]
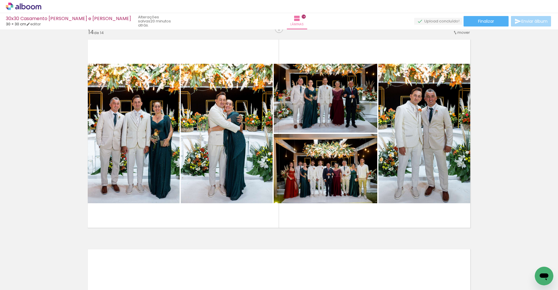
scroll to position [0, 1561]
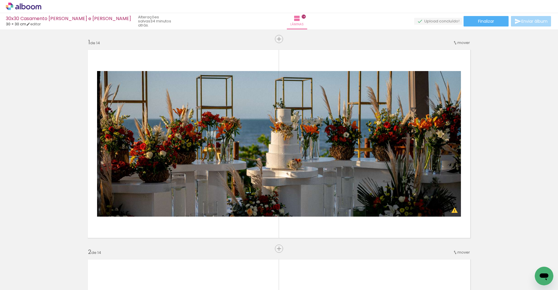
scroll to position [0, 1561]
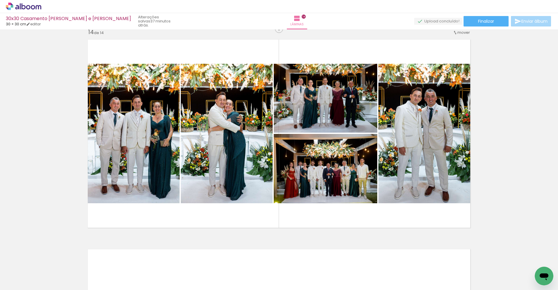
scroll to position [0, 1561]
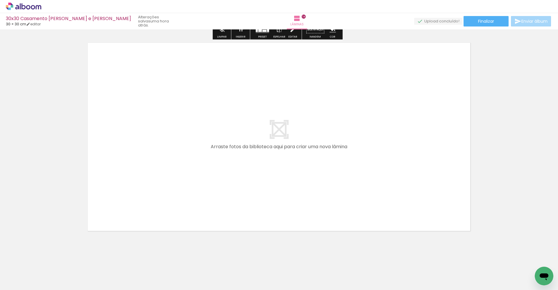
scroll to position [2940, 0]
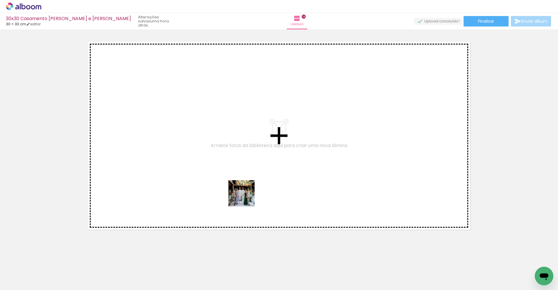
drag, startPoint x: 450, startPoint y: 273, endPoint x: 181, endPoint y: 165, distance: 290.0
click at [181, 165] on quentale-workspace at bounding box center [279, 145] width 558 height 290
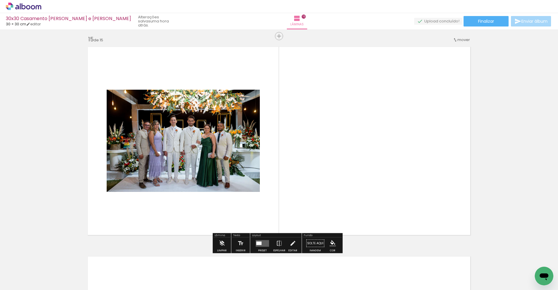
scroll to position [2934, 0]
